Goal: Task Accomplishment & Management: Use online tool/utility

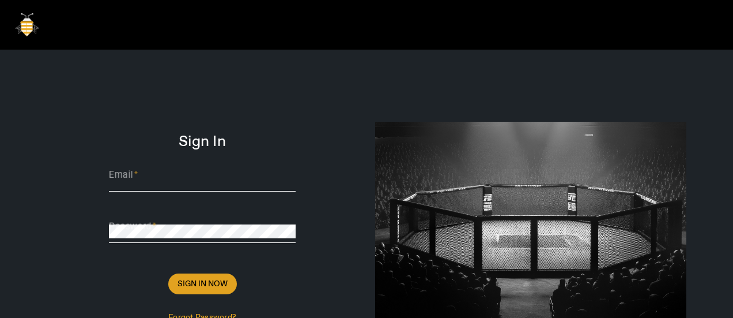
type input "[PERSON_NAME][EMAIL_ADDRESS][DOMAIN_NAME]"
click at [206, 285] on span "Sign In Now" at bounding box center [203, 284] width 50 height 12
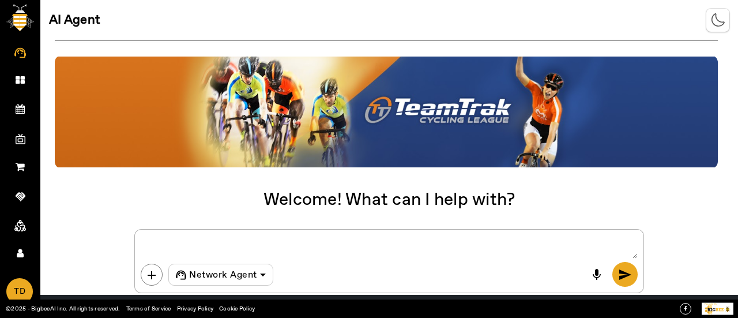
scroll to position [37, 0]
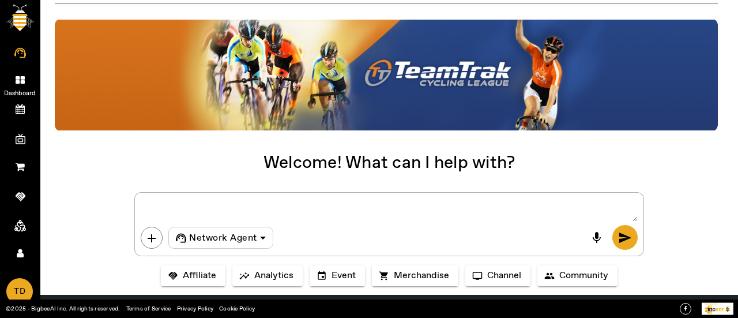
click at [19, 80] on icon at bounding box center [20, 80] width 9 height 10
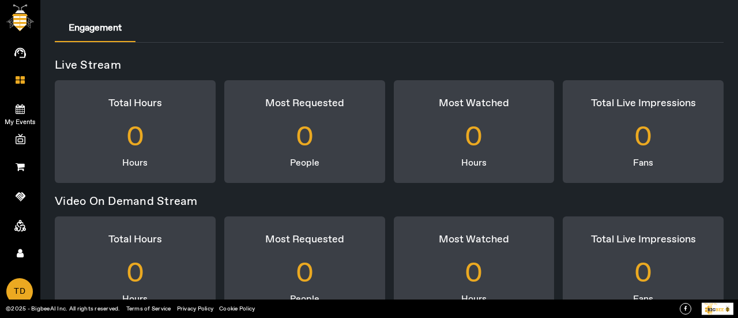
click at [20, 101] on link "My Events" at bounding box center [20, 107] width 40 height 29
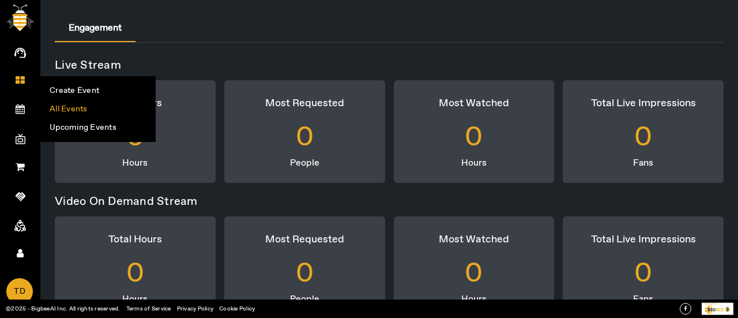
click at [59, 109] on li "All Events" at bounding box center [98, 109] width 114 height 18
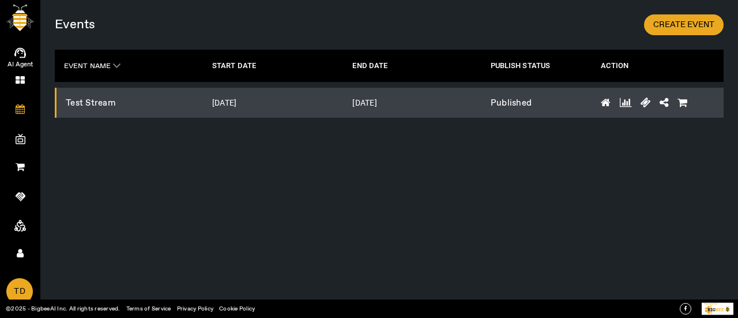
click at [16, 47] on icon at bounding box center [20, 52] width 12 height 13
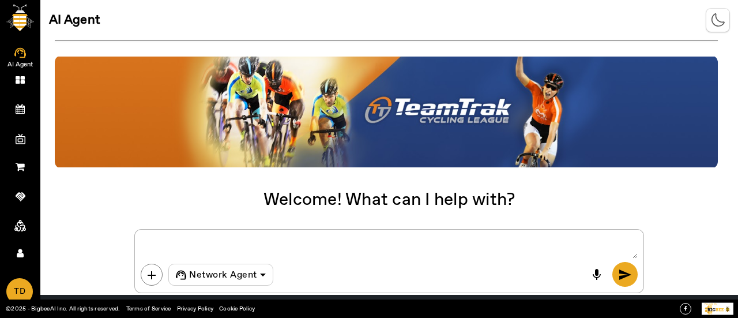
click at [197, 239] on textarea at bounding box center [389, 246] width 496 height 23
paste textarea "Loremi d sit ametc adip eli seddoeius tempori: Utl etdol magn al “Enimadmi Veni…"
type textarea "Loremi d sit ametc adip eli seddoeius tempori: Utl etdol magn al “Enimadmi Veni…"
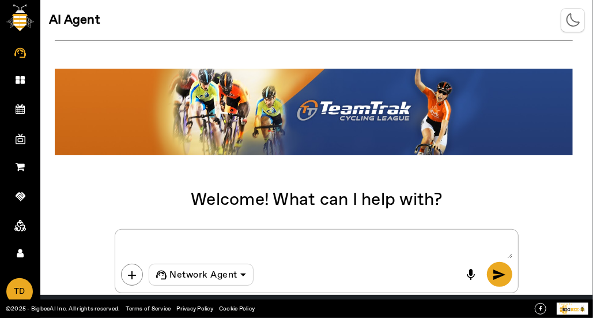
click at [242, 245] on textarea at bounding box center [316, 246] width 391 height 23
paste textarea "Create a new event with the following details: The event name is “USA Team Trac…"
type textarea "Create a new event with the following details: The event name is “USA Team Trac…"
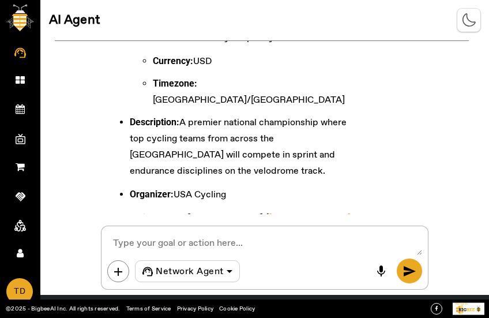
scroll to position [395, 0]
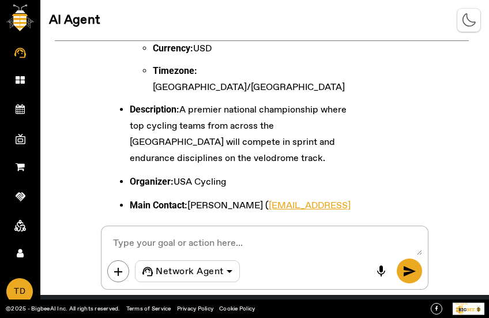
click at [200, 240] on textarea at bounding box center [264, 243] width 315 height 23
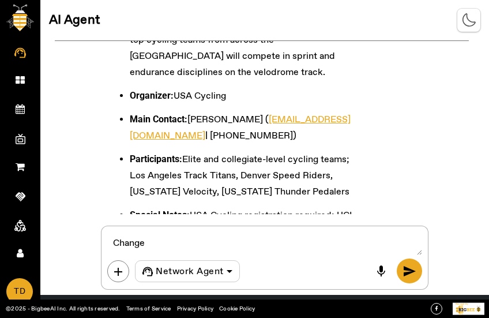
scroll to position [482, 0]
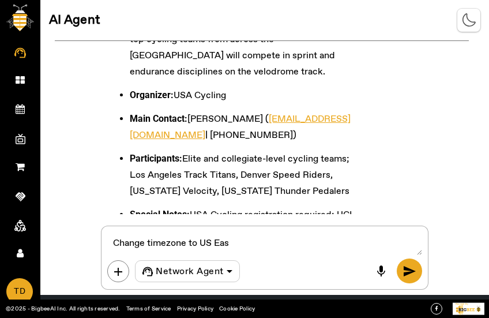
type textarea "Change timezone to US East"
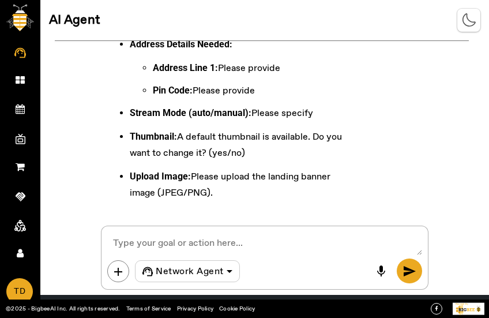
scroll to position [1001, 0]
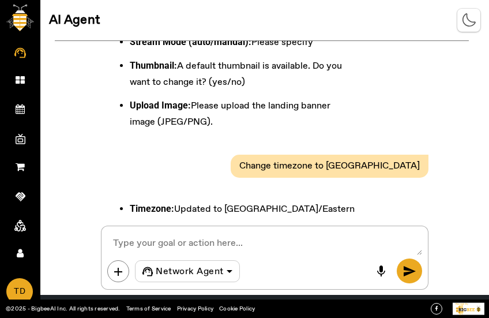
click at [179, 243] on textarea at bounding box center [264, 243] width 315 height 23
type textarea "manual"
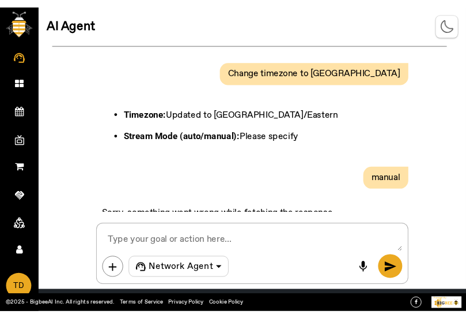
scroll to position [1098, 0]
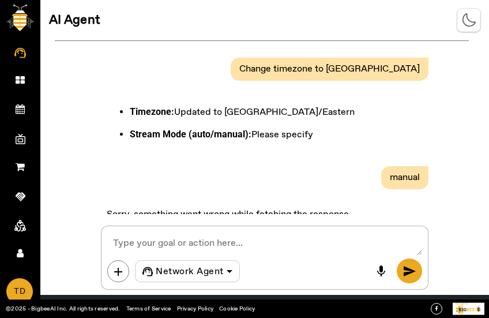
click at [444, 192] on div "Title: USA Team Track Cycling Nationals 2026 Defaults: I found some default set…" at bounding box center [264, 127] width 449 height 173
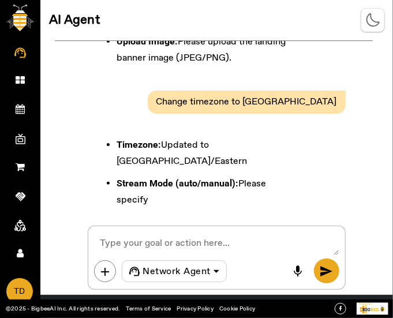
scroll to position [1384, 0]
